Goal: Task Accomplishment & Management: Manage account settings

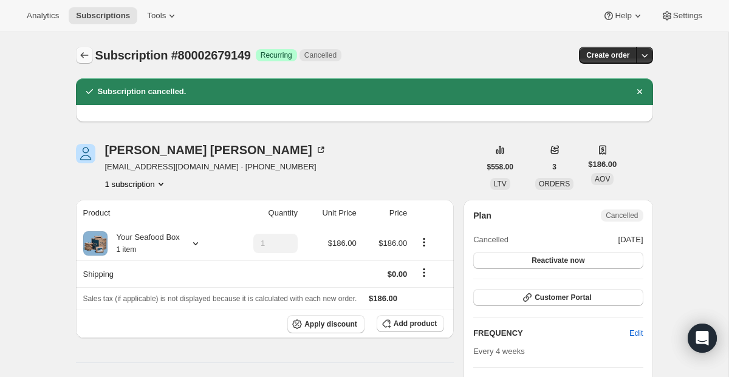
click at [84, 49] on button "Subscriptions" at bounding box center [84, 55] width 17 height 17
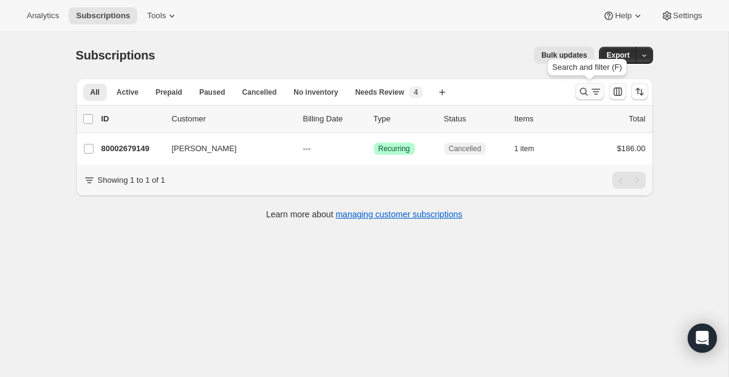
click at [590, 100] on button "Search and filter results" at bounding box center [590, 91] width 29 height 17
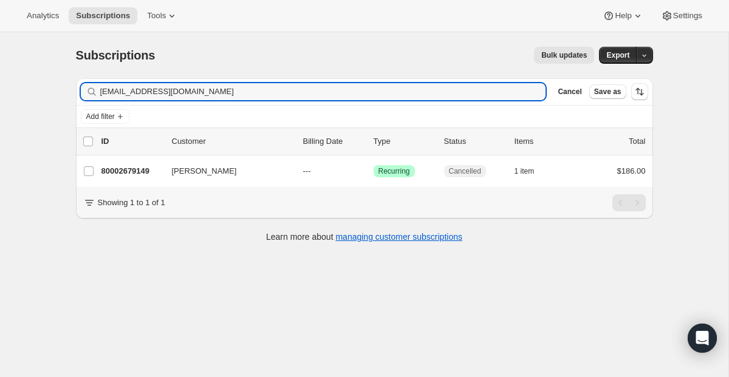
drag, startPoint x: 238, startPoint y: 98, endPoint x: 36, endPoint y: 74, distance: 203.3
click at [36, 74] on div "Subscriptions. This page is ready Subscriptions Bulk updates More actions Bulk …" at bounding box center [364, 220] width 729 height 377
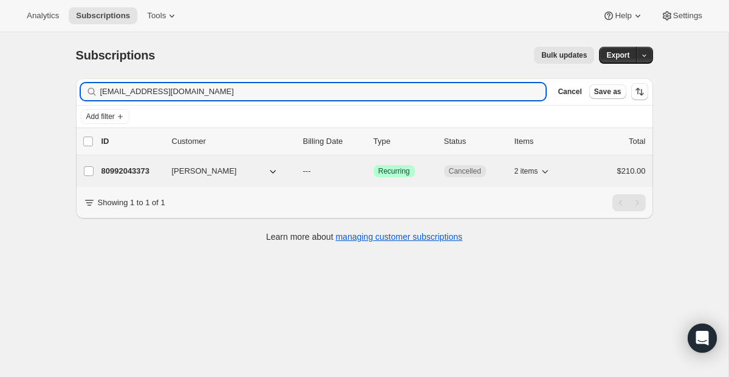
type input "[EMAIL_ADDRESS][DOMAIN_NAME]"
click at [390, 167] on span "Recurring" at bounding box center [395, 172] width 32 height 10
